Goal: Information Seeking & Learning: Learn about a topic

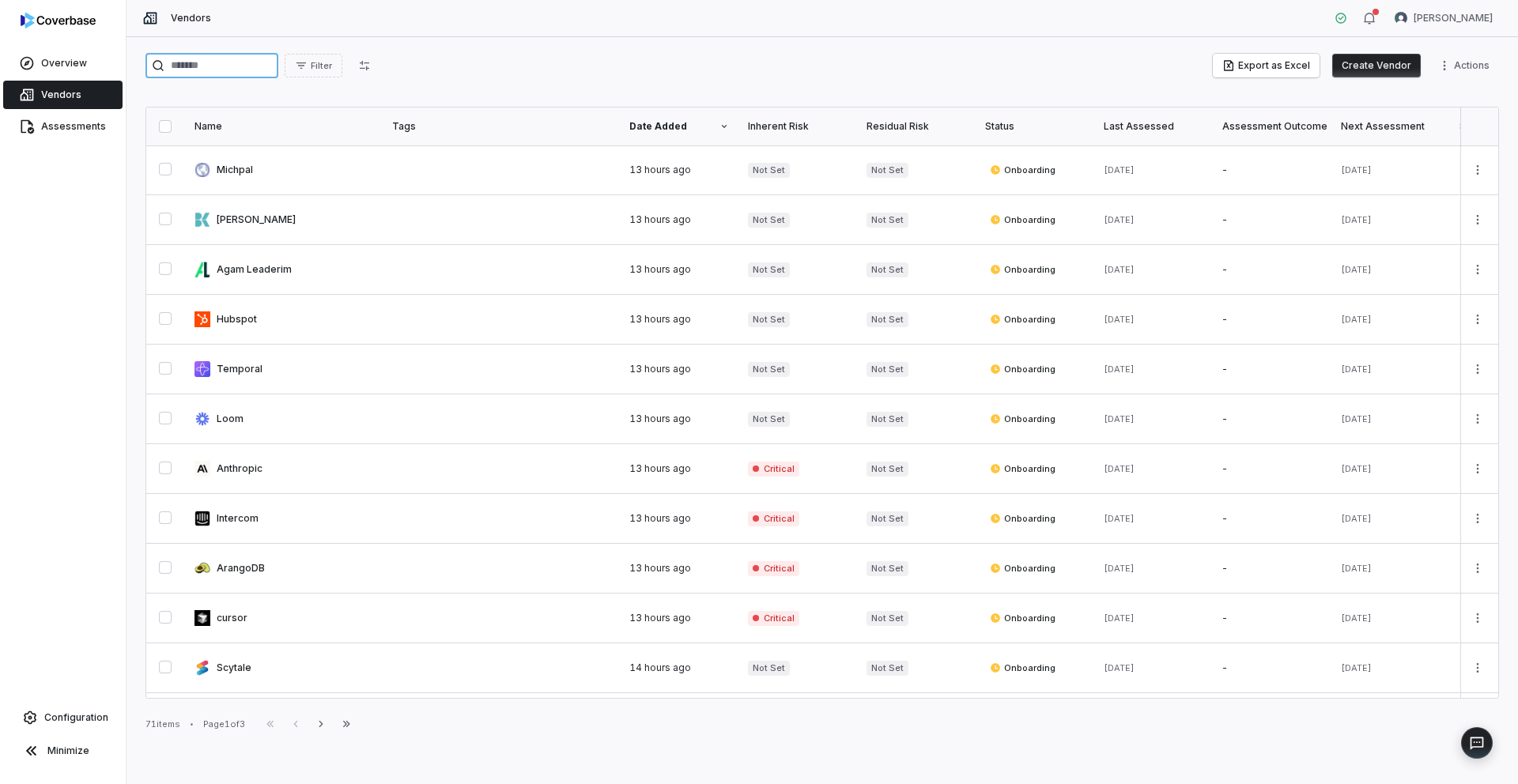
click at [196, 56] on input "search" at bounding box center [211, 65] width 133 height 25
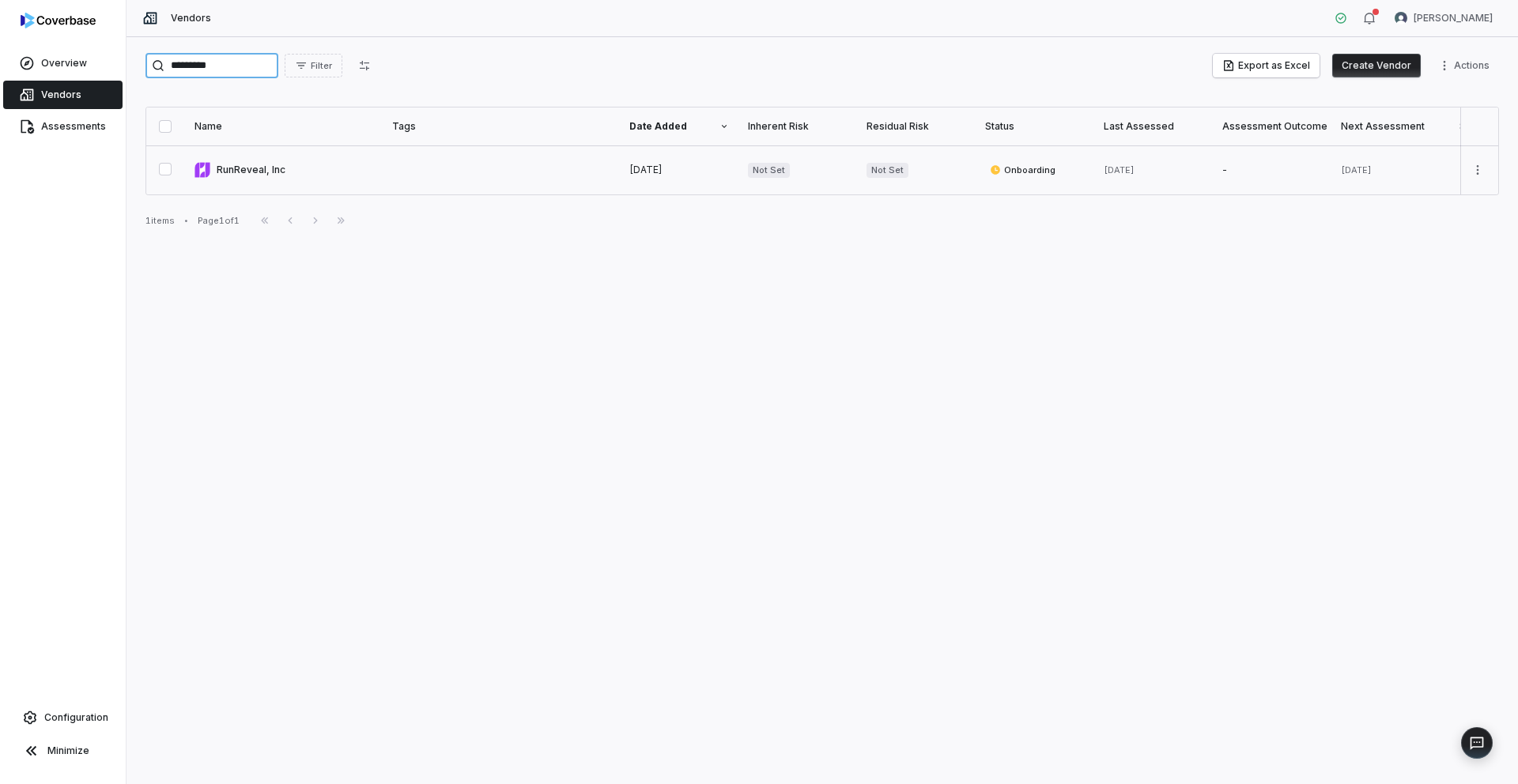
type input "*********"
click at [234, 175] on link at bounding box center [283, 170] width 197 height 49
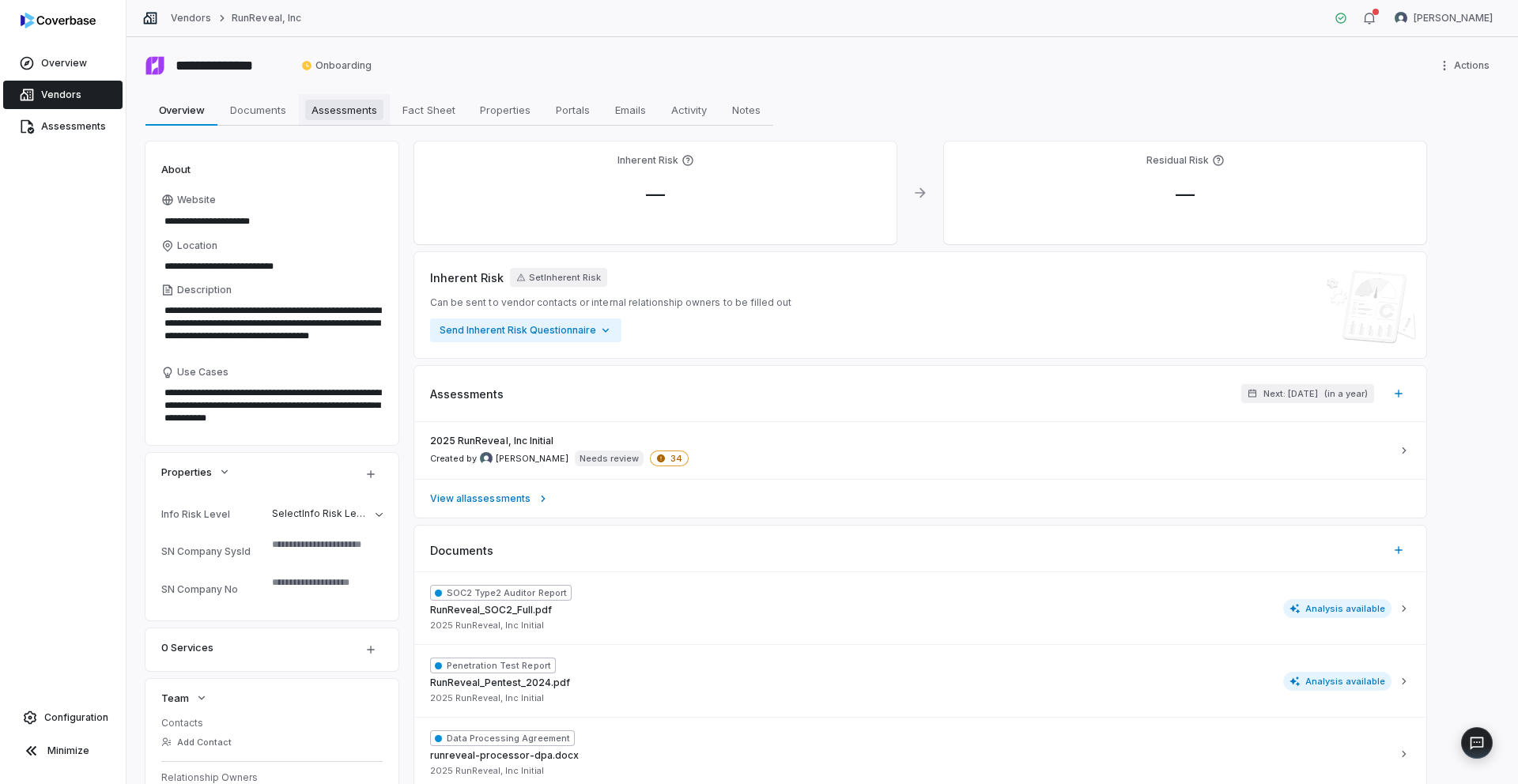
click at [352, 117] on span "Assessments" at bounding box center [344, 110] width 78 height 21
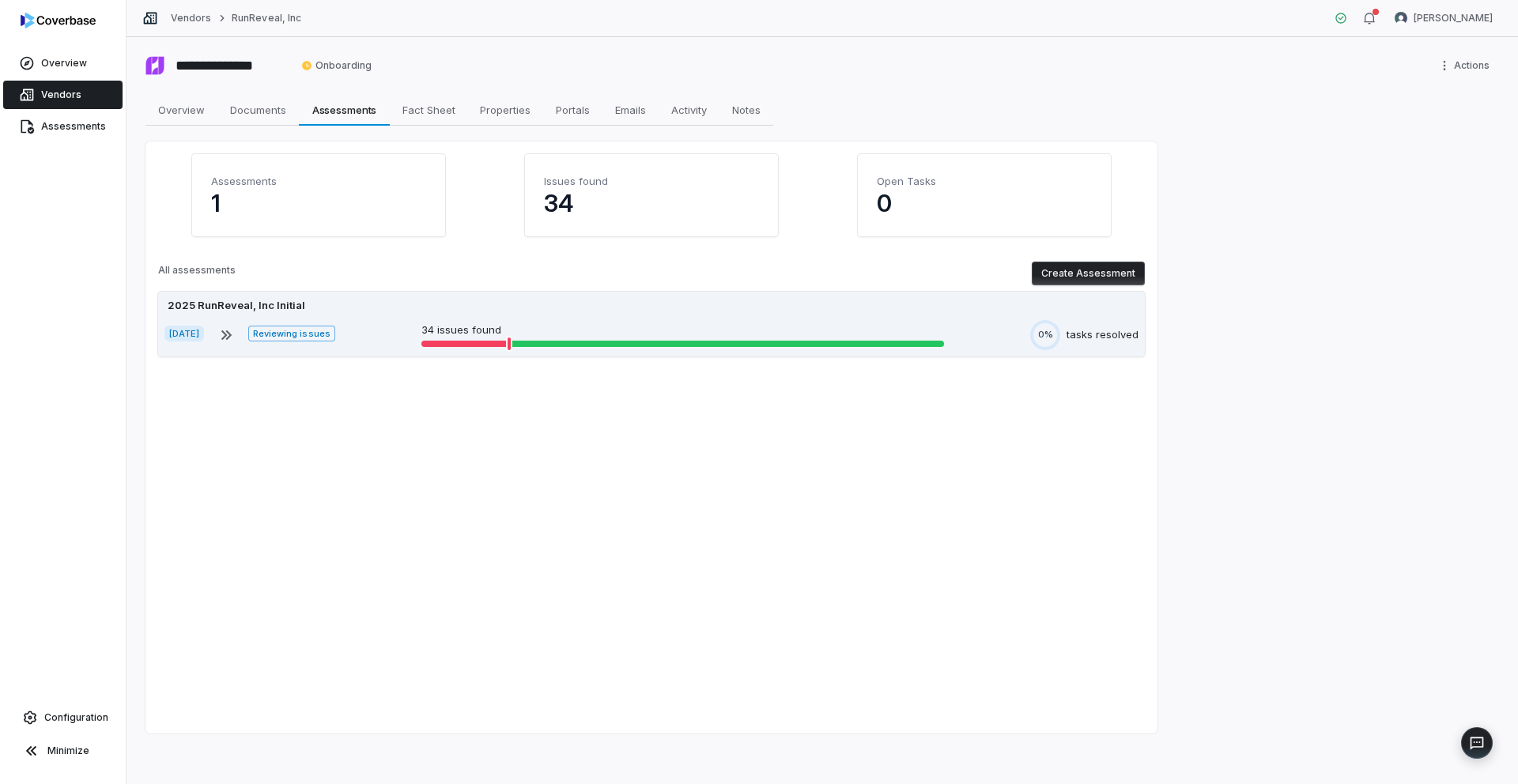
click at [395, 308] on div "2025 RunReveal, Inc Initial" at bounding box center [651, 306] width 974 height 16
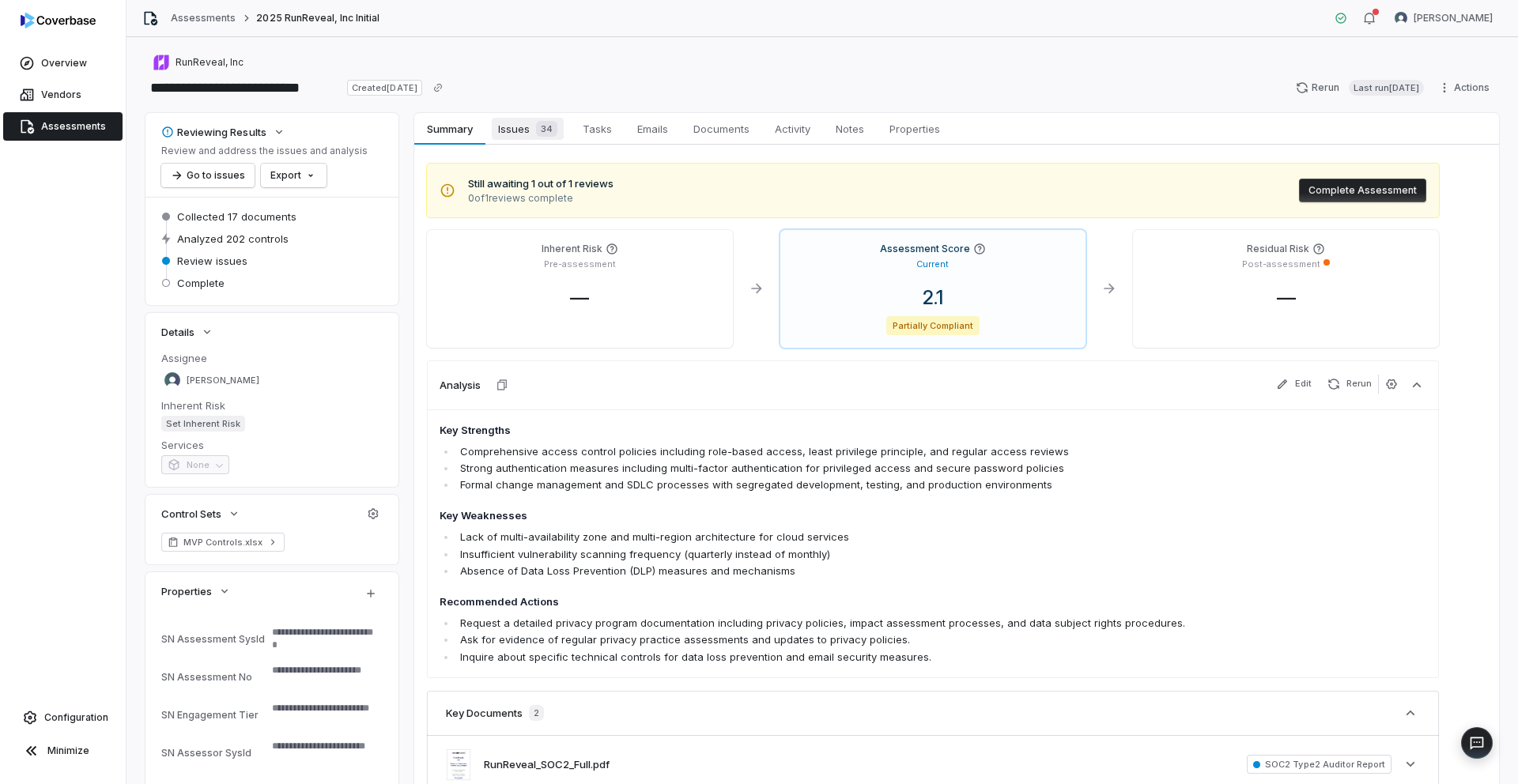
click at [505, 124] on span "Issues 34" at bounding box center [528, 128] width 72 height 22
type textarea "*"
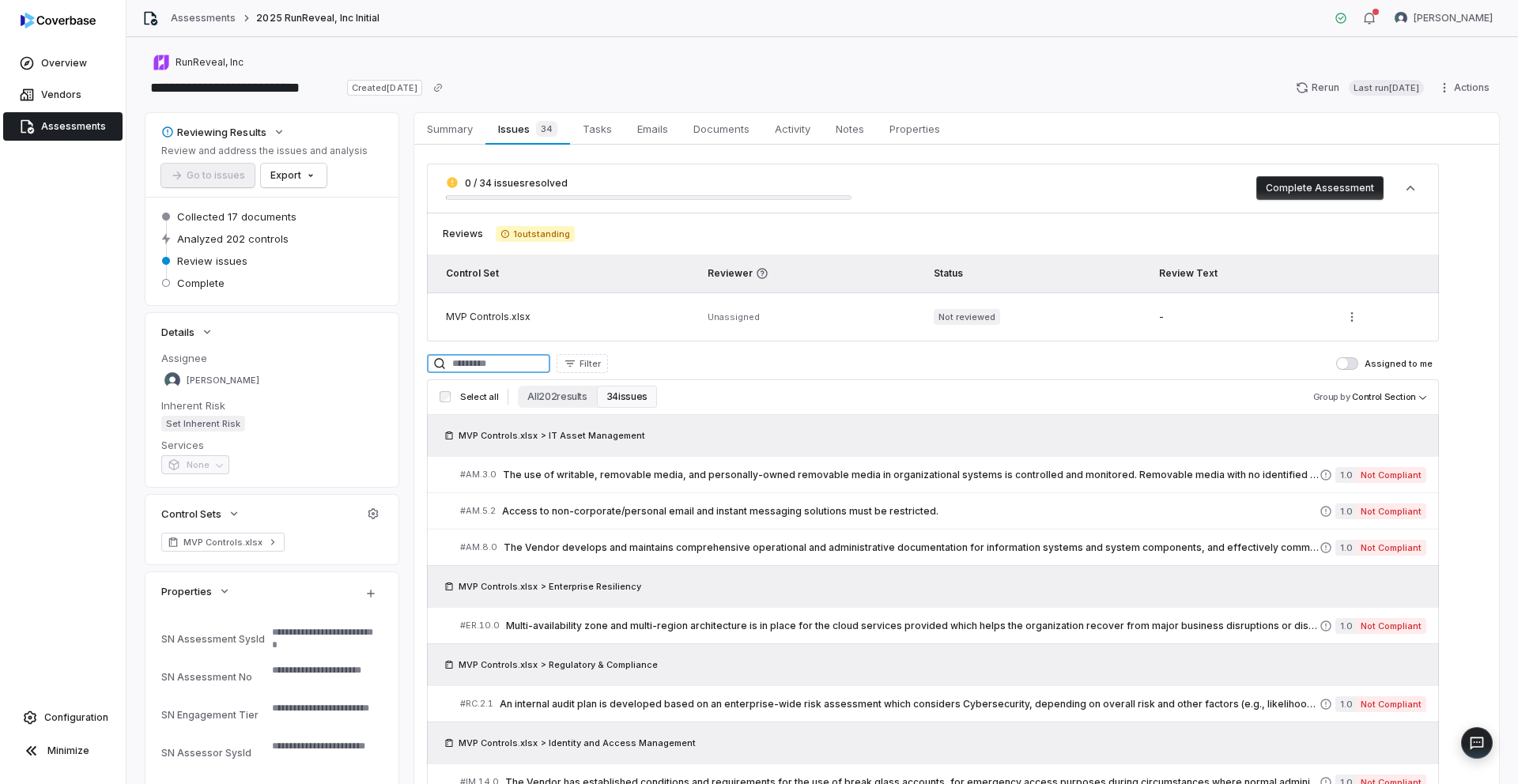
click at [518, 365] on input at bounding box center [488, 363] width 124 height 19
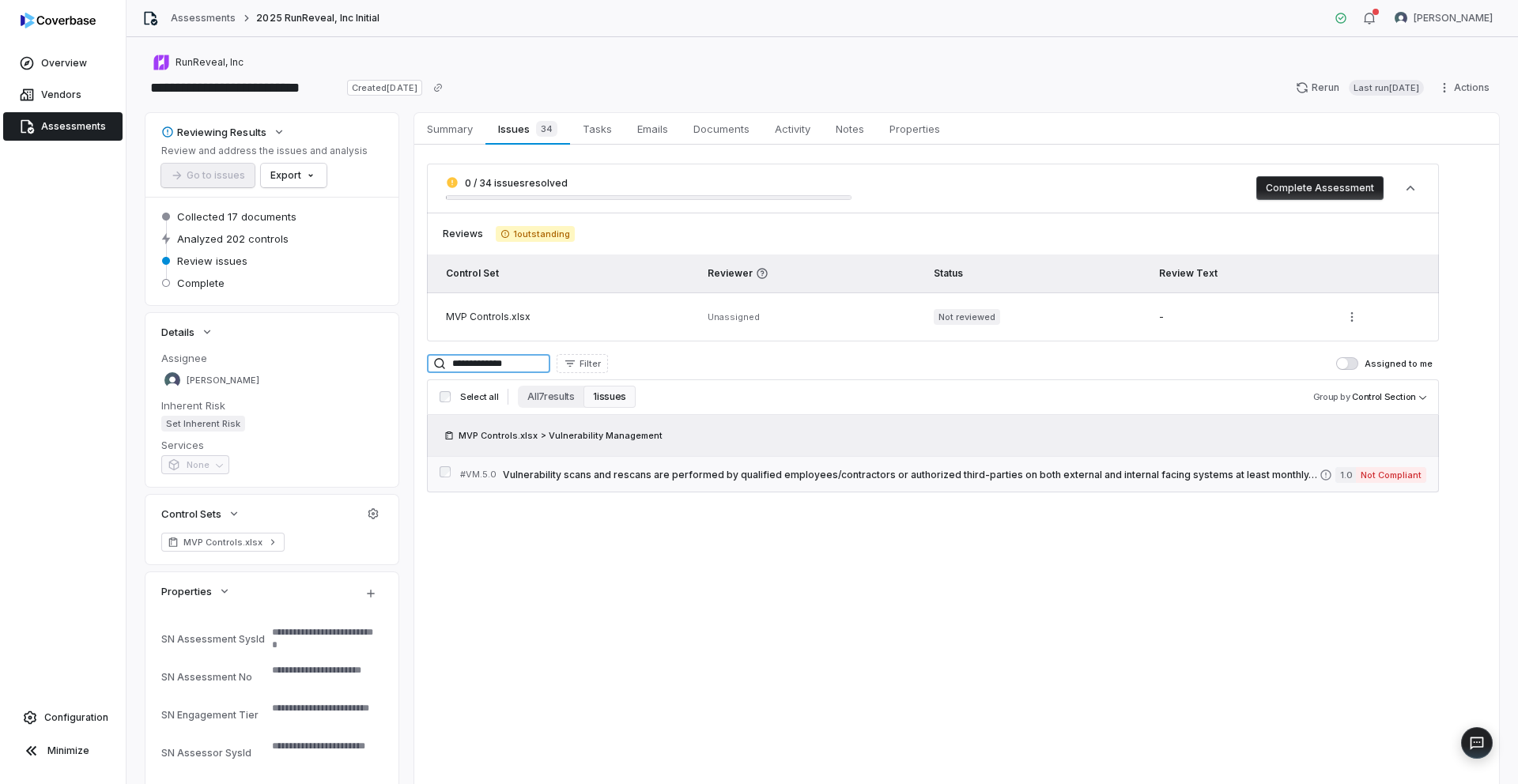
type input "**********"
click at [627, 479] on span "Vulnerability scans and rescans are performed by qualified employees/contractor…" at bounding box center [911, 475] width 817 height 12
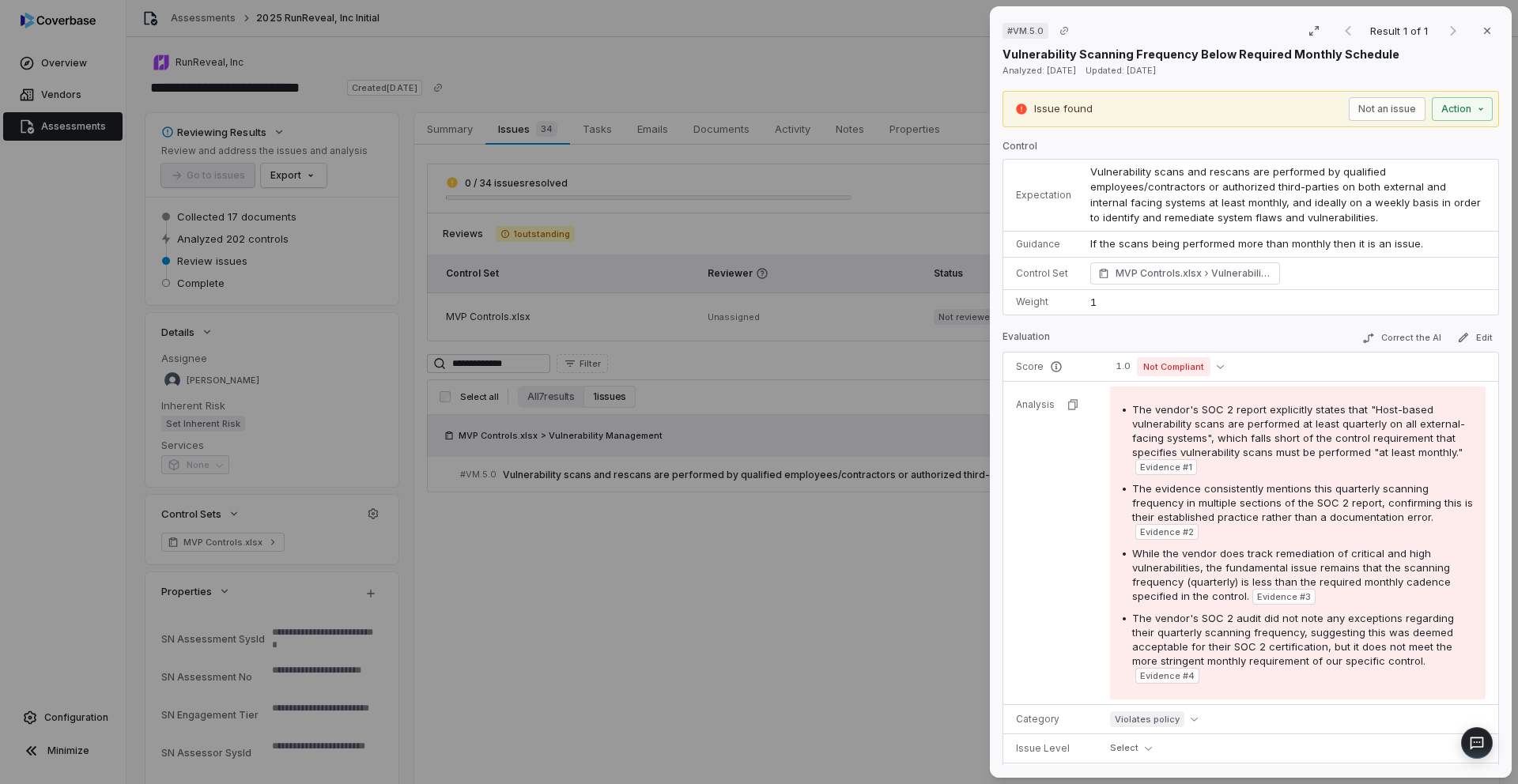
click at [1208, 240] on p "If the scans being performed more than monthly then it is an issue." at bounding box center [1288, 243] width 396 height 16
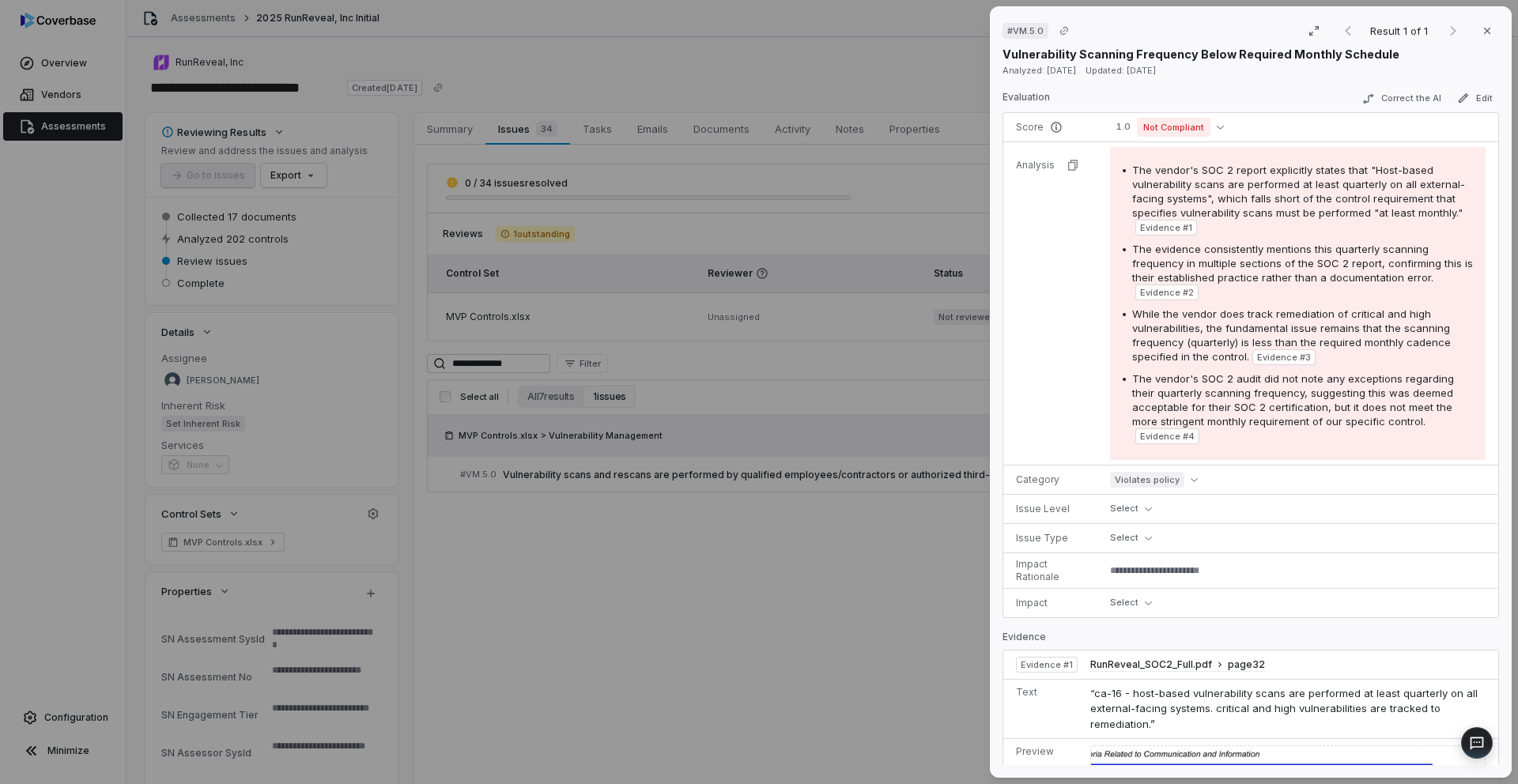
scroll to position [243, 0]
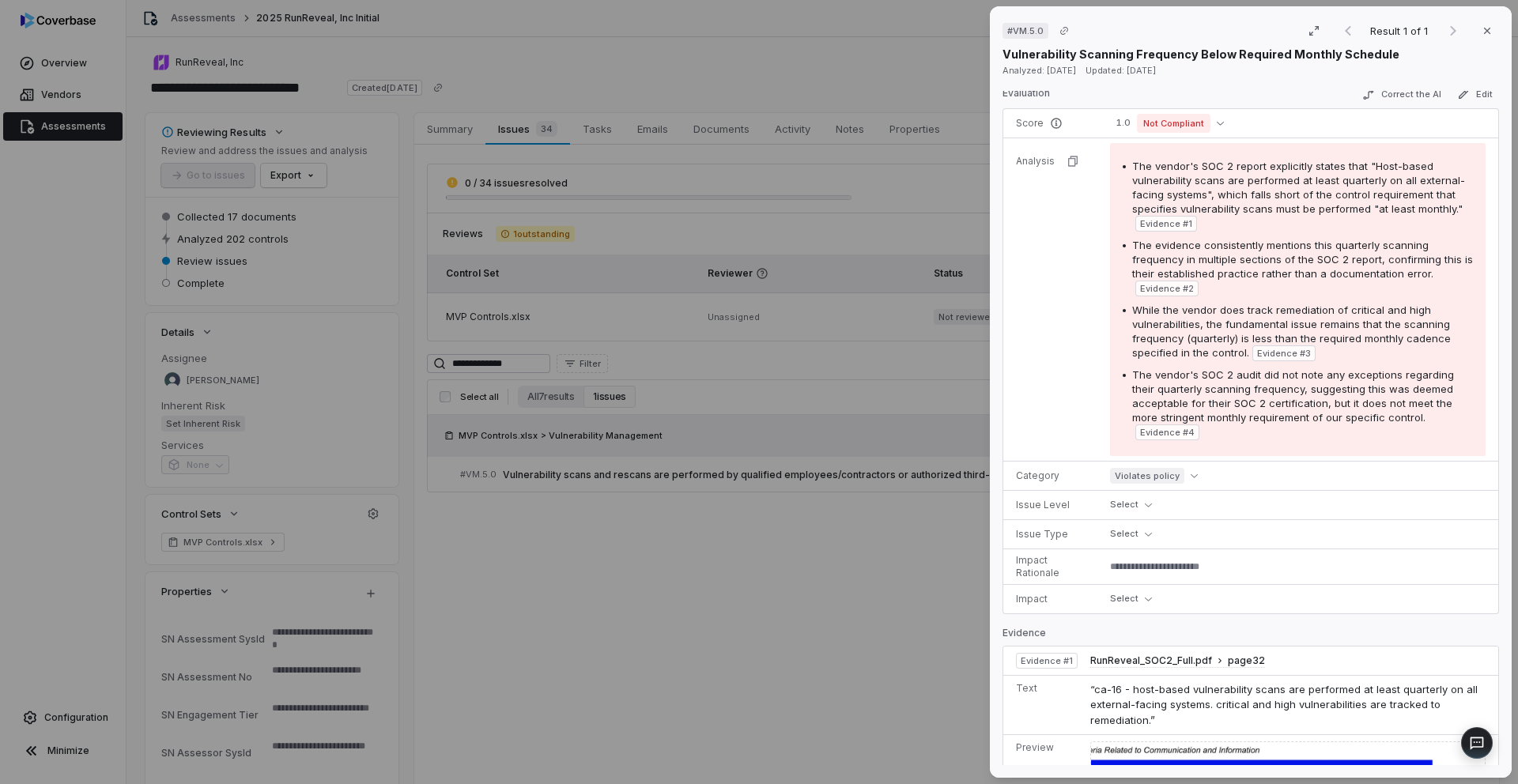
type textarea "*"
click at [707, 361] on div "# VM.5.0 Result 1 of 1 Close Vulnerability Scanning Frequency Below Required Mo…" at bounding box center [759, 392] width 1518 height 784
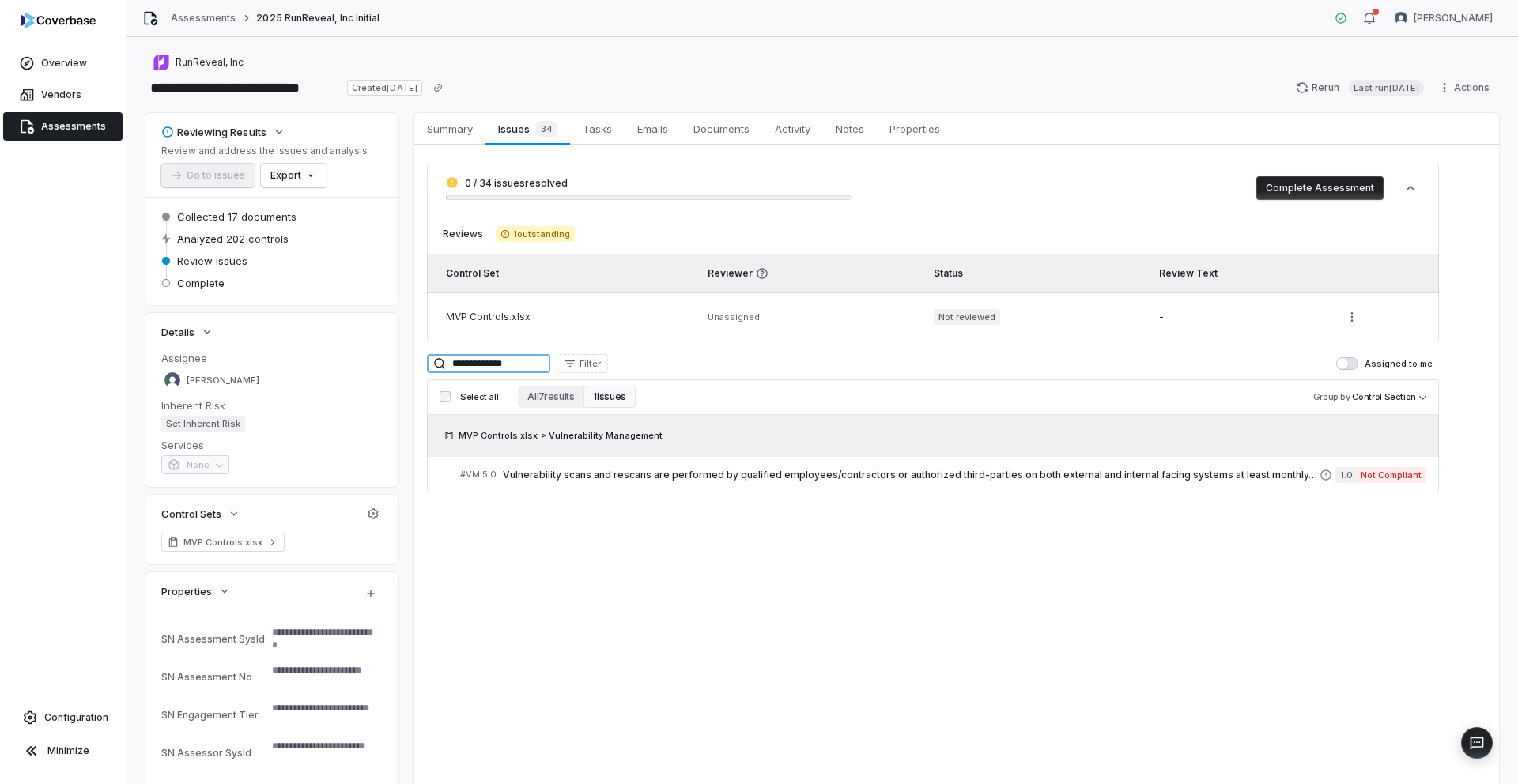
drag, startPoint x: 509, startPoint y: 366, endPoint x: 450, endPoint y: 358, distance: 59.5
click at [450, 358] on div "**********" at bounding box center [488, 363] width 124 height 19
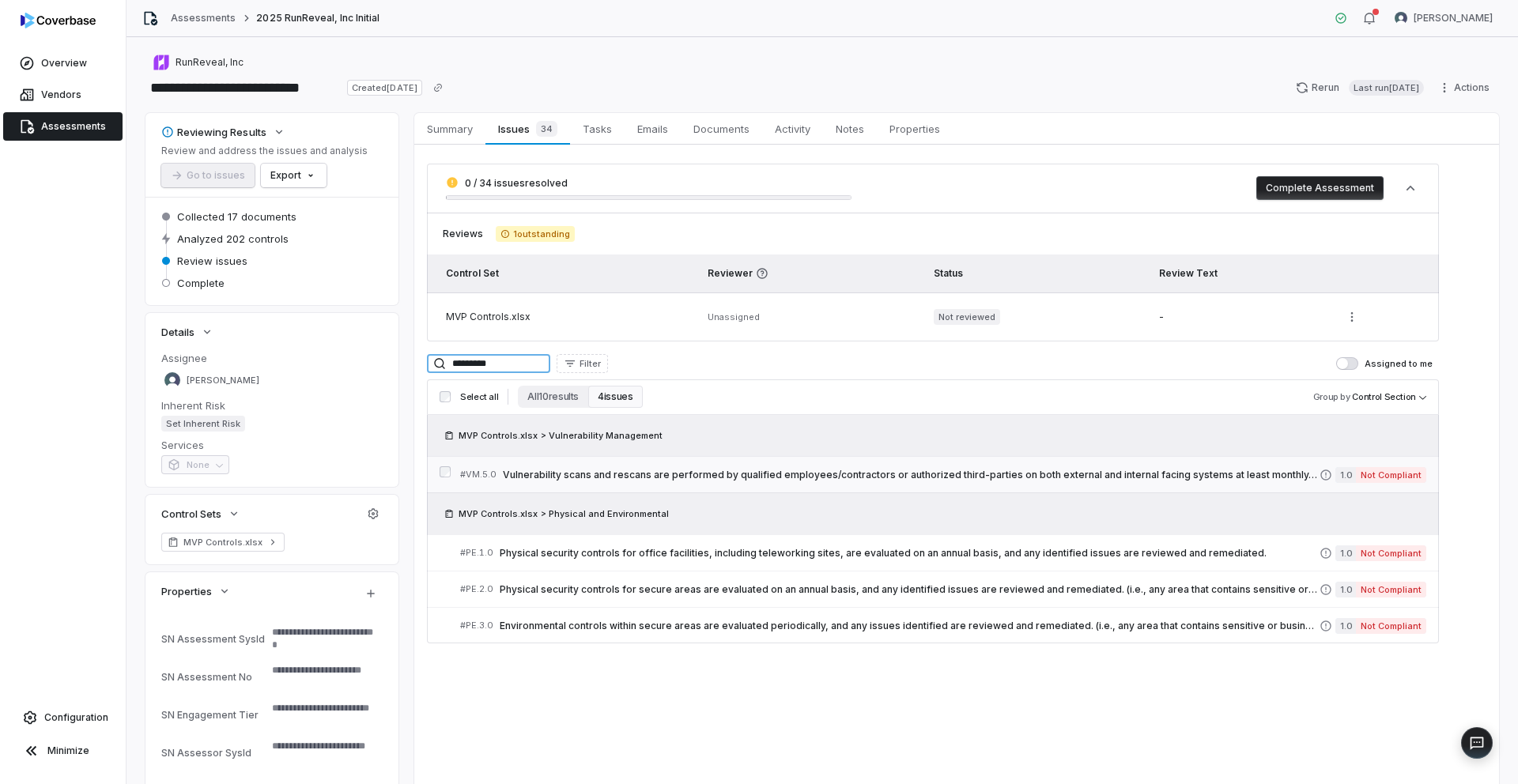
type input "*********"
click at [649, 474] on span "Vulnerability scans and rescans are performed by qualified employees/contractor…" at bounding box center [911, 475] width 817 height 12
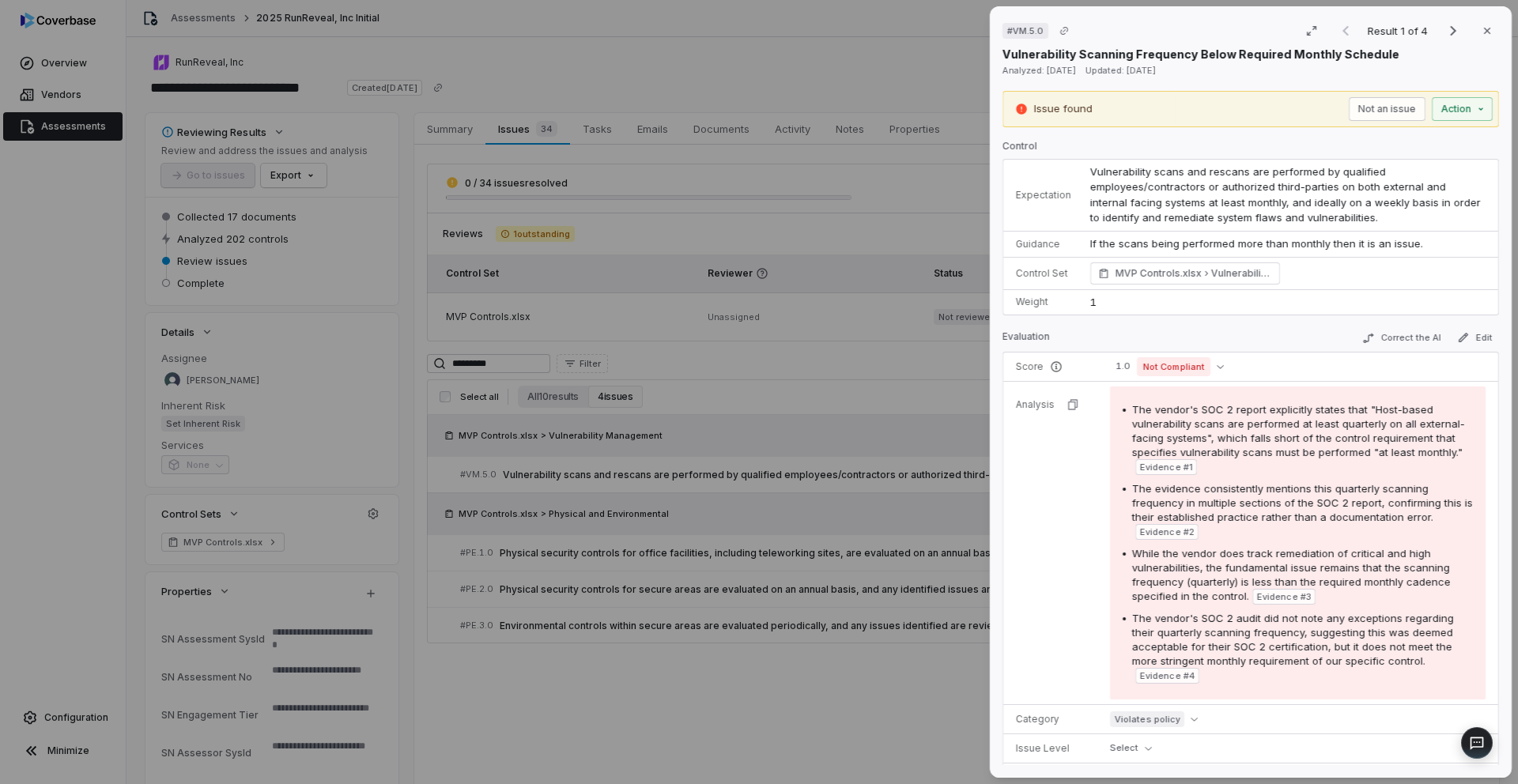
click at [1159, 243] on p "If the scans being performed more than monthly then it is an issue." at bounding box center [1288, 243] width 396 height 16
drag, startPoint x: 1335, startPoint y: 182, endPoint x: 1280, endPoint y: 202, distance: 58.5
click at [1280, 202] on span "Vulnerability scans and rescans are performed by qualified employees/contractor…" at bounding box center [1287, 192] width 394 height 59
click at [1332, 182] on span "Vulnerability scans and rescans are performed by qualified employees/contractor…" at bounding box center [1287, 192] width 394 height 59
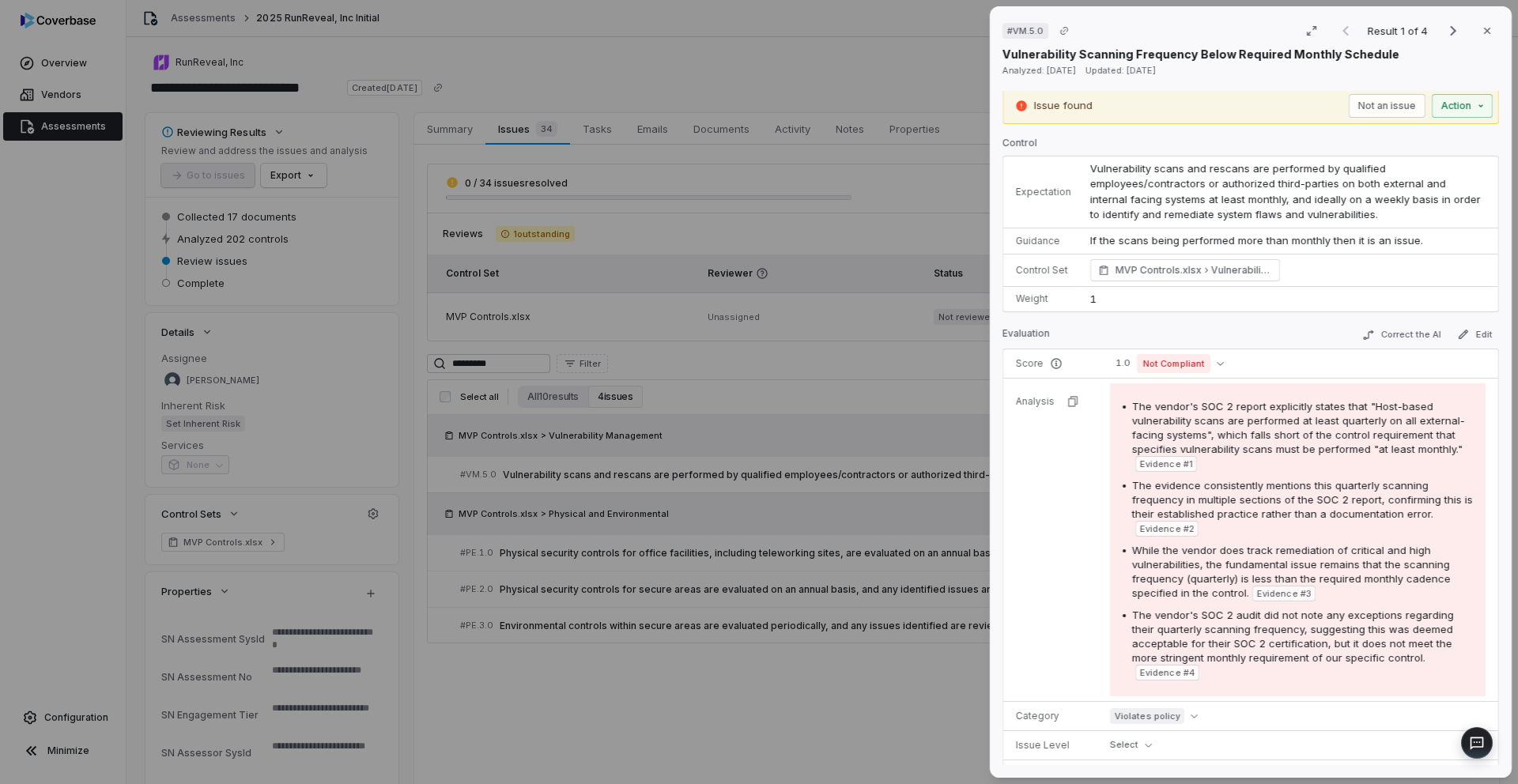
drag, startPoint x: 1334, startPoint y: 182, endPoint x: 1377, endPoint y: 219, distance: 56.7
click at [1377, 219] on td "Vulnerability scans and rescans are performed by qualified employees/contractor…" at bounding box center [1290, 192] width 417 height 72
copy span "on both external and internal facing systems at least monthly, and ideally on a…"
type textarea "*"
